Goal: Task Accomplishment & Management: Use online tool/utility

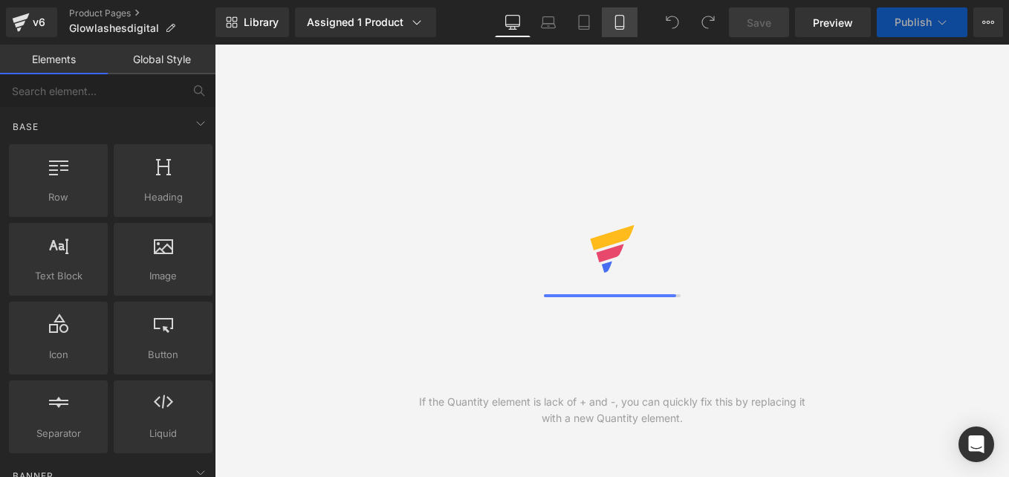
click at [623, 27] on icon at bounding box center [619, 23] width 8 height 14
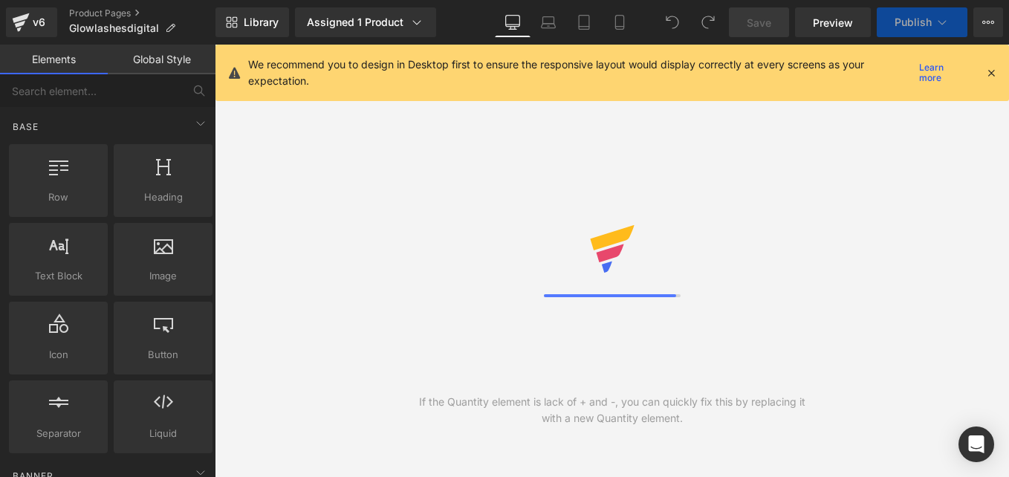
click at [991, 73] on icon at bounding box center [990, 72] width 13 height 13
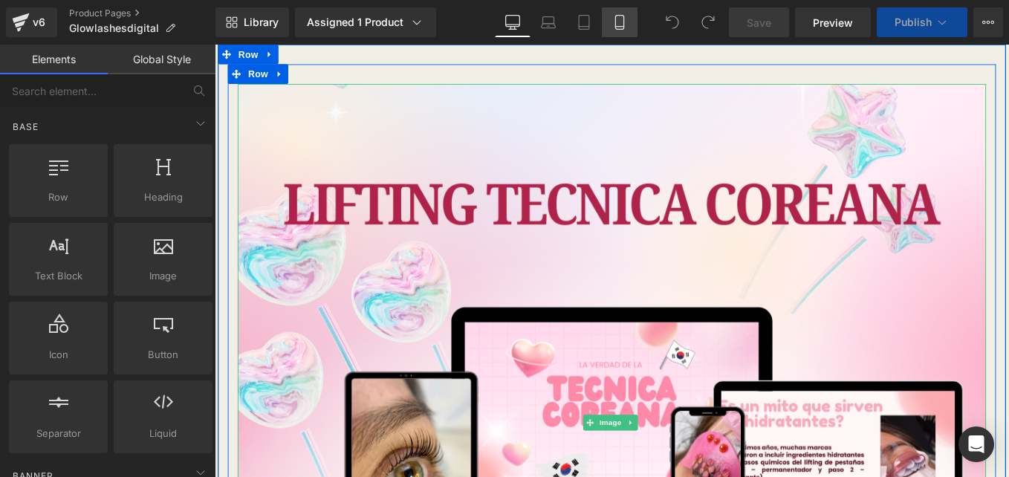
click at [623, 21] on icon at bounding box center [619, 23] width 8 height 14
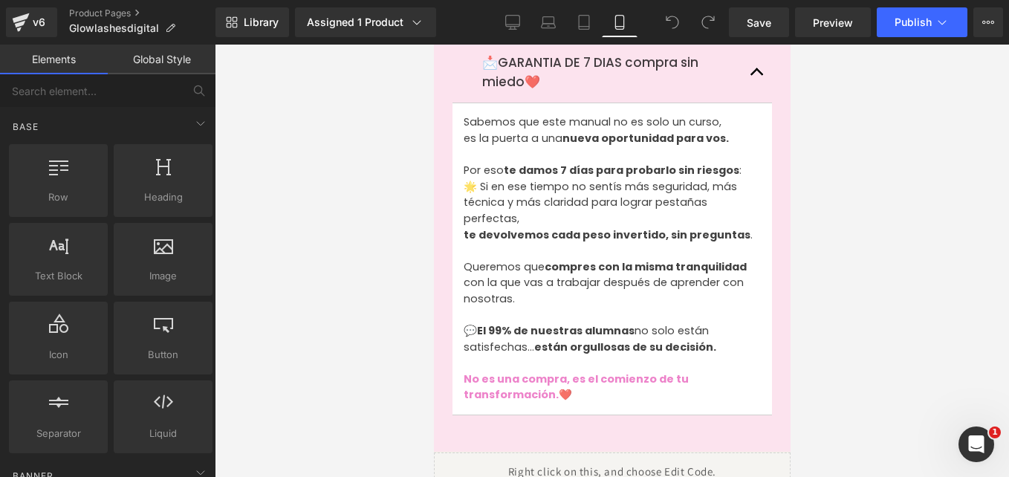
scroll to position [3046, 0]
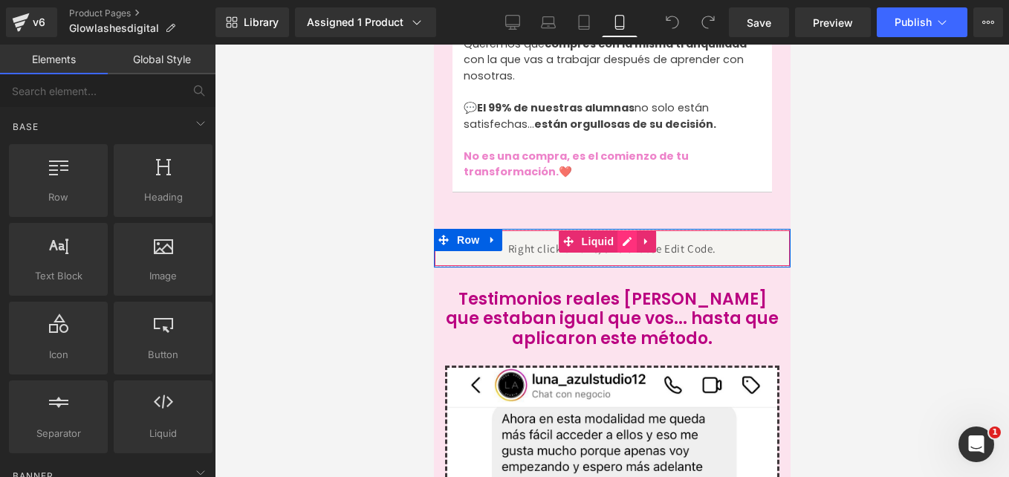
click at [624, 230] on div "Liquid" at bounding box center [611, 248] width 357 height 37
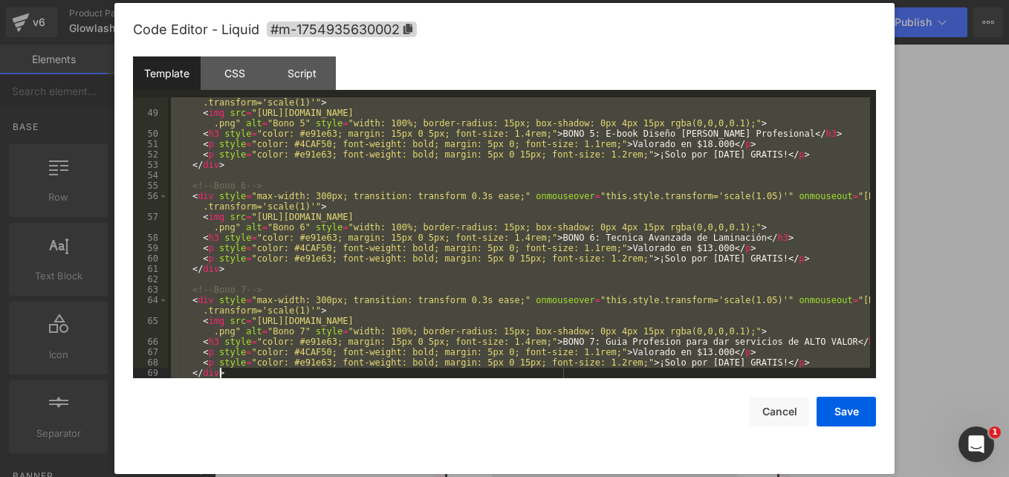
scroll to position [718, 0]
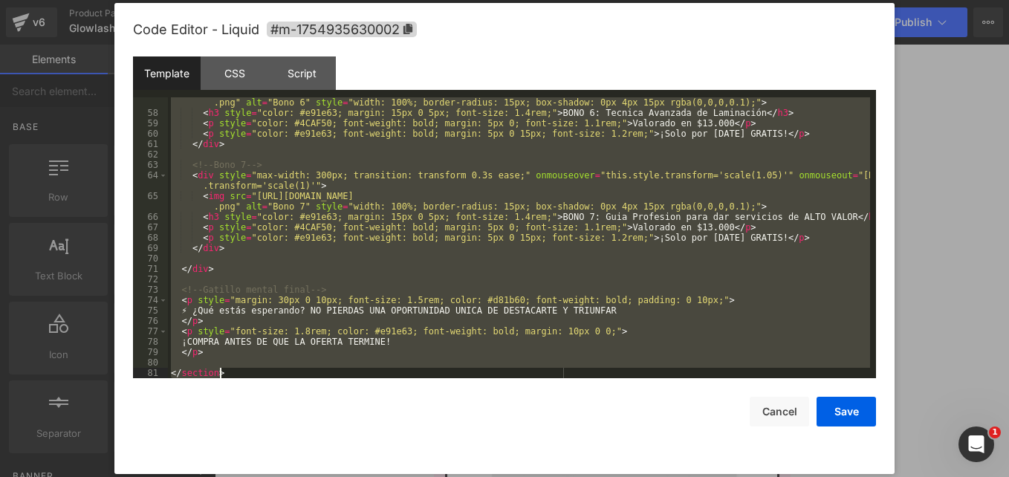
drag, startPoint x: 172, startPoint y: 103, endPoint x: 709, endPoint y: 441, distance: 634.6
click at [709, 441] on div "Code Editor - Liquid #m-1754935630002 Template CSS Script Data 57 58 59 60 61 6…" at bounding box center [504, 238] width 743 height 471
click at [794, 417] on button "Cancel" at bounding box center [779, 412] width 59 height 30
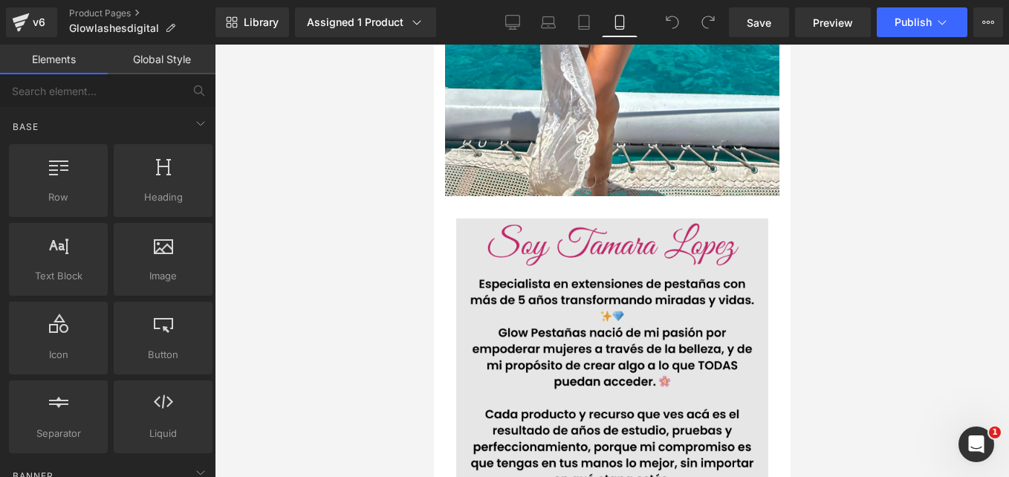
scroll to position [7131, 0]
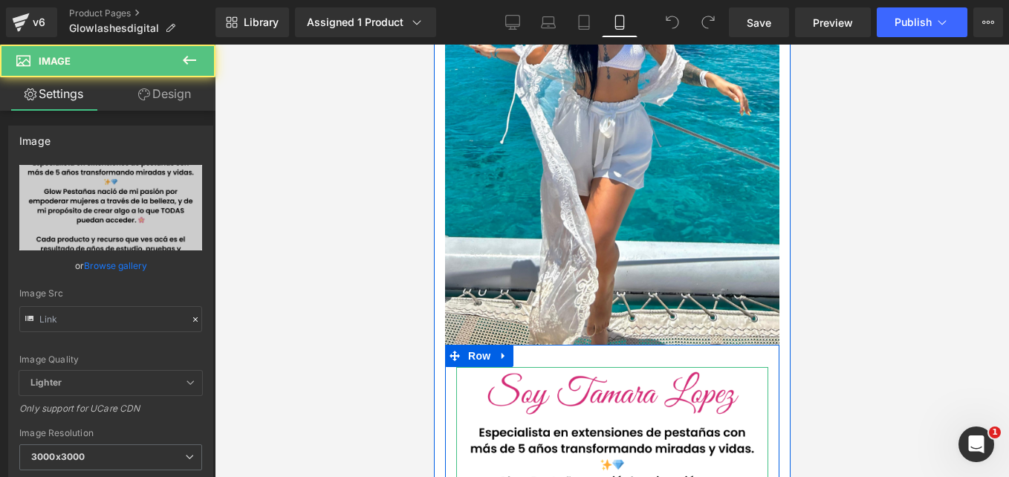
type input "[URL][DOMAIN_NAME]"
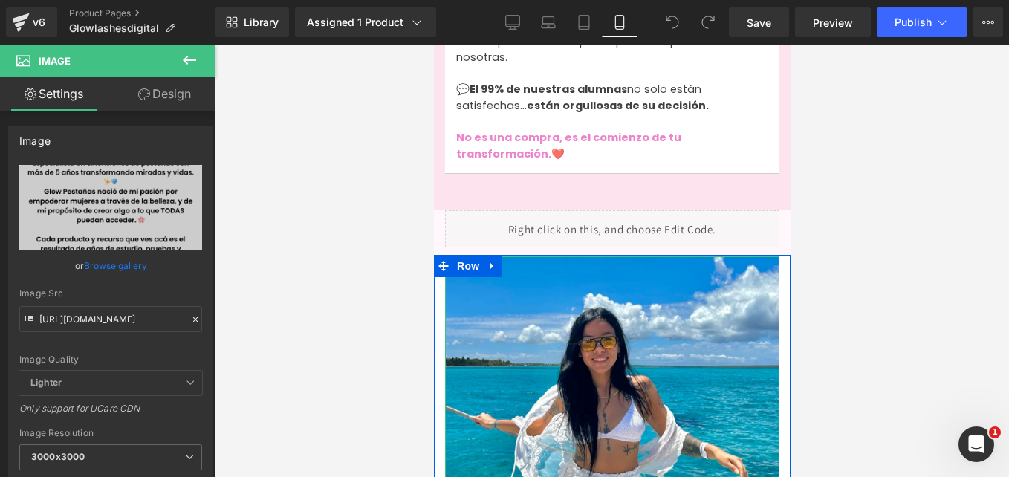
scroll to position [6611, 0]
